Goal: Find specific page/section: Find specific page/section

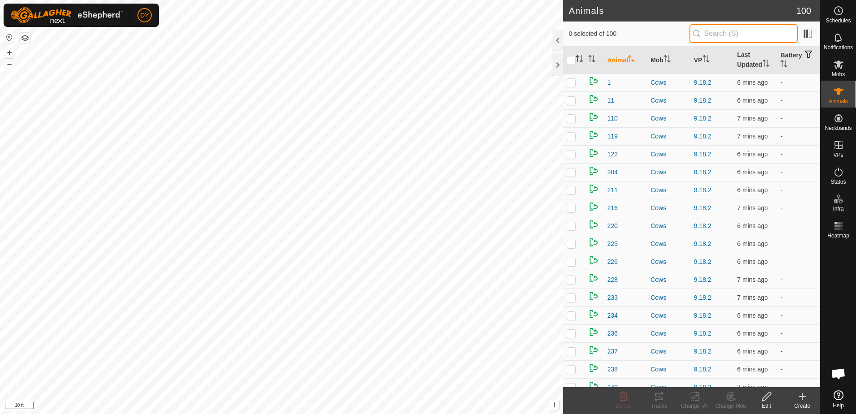
click at [732, 34] on input "text" at bounding box center [743, 33] width 108 height 19
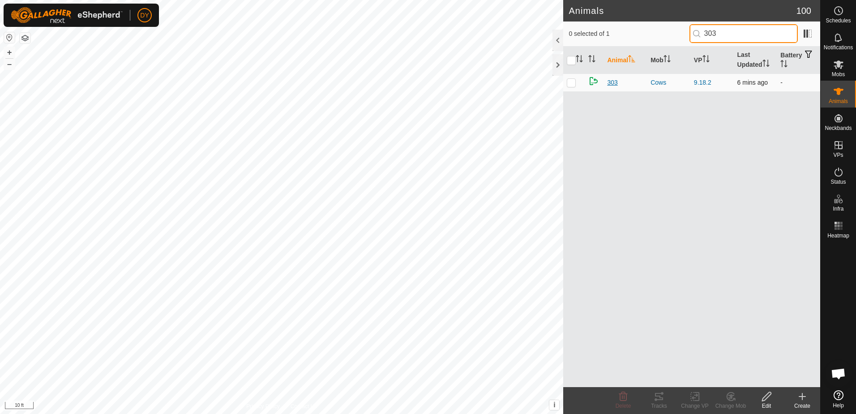
type input "303"
click at [616, 81] on span "303" at bounding box center [612, 82] width 10 height 9
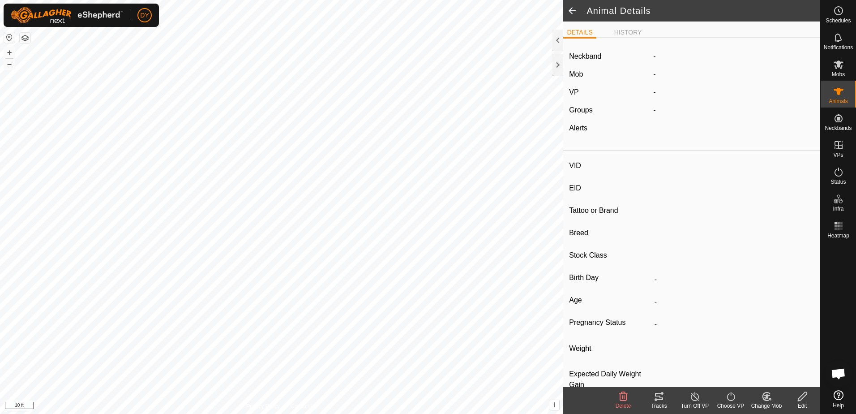
click at [569, 12] on span at bounding box center [572, 10] width 18 height 21
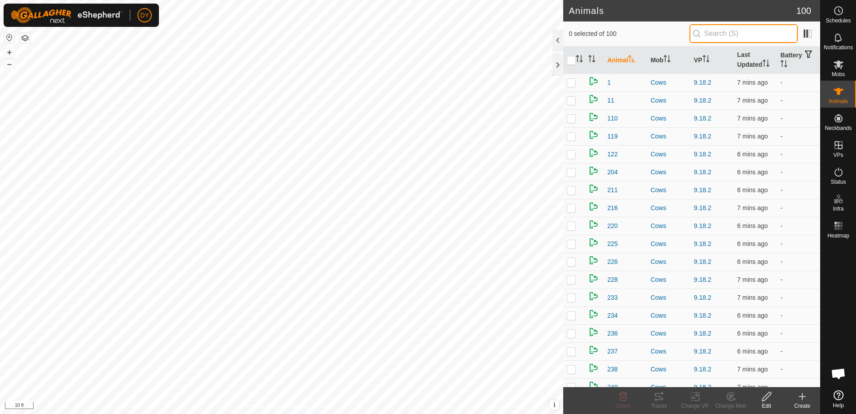
click at [708, 34] on input "text" at bounding box center [743, 33] width 108 height 19
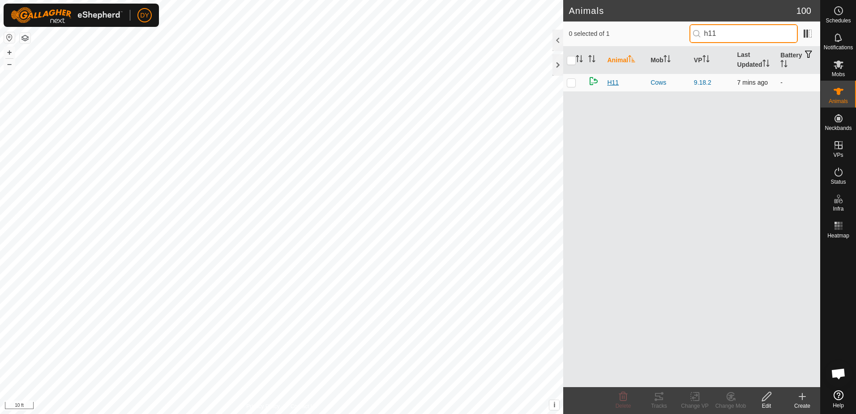
type input "h11"
click at [616, 80] on span "H11" at bounding box center [613, 82] width 12 height 9
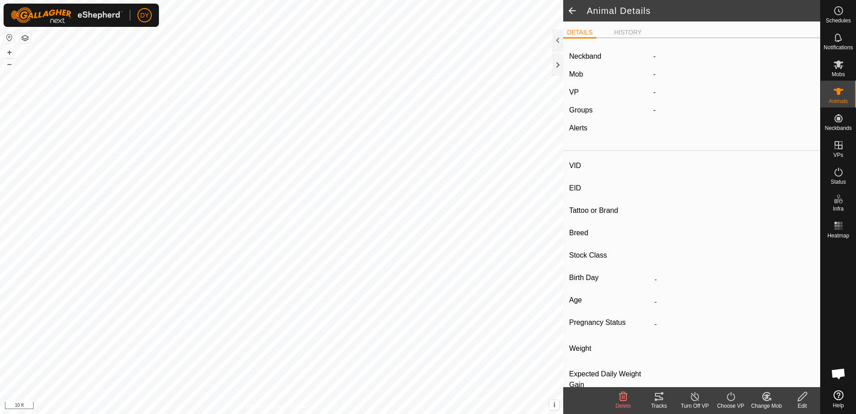
click at [574, 11] on span at bounding box center [572, 10] width 18 height 21
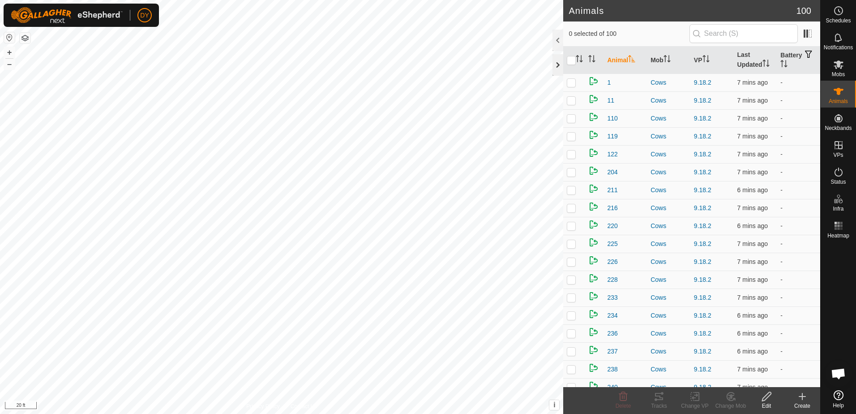
click at [556, 68] on div at bounding box center [557, 64] width 11 height 21
